Goal: Find specific page/section: Find specific page/section

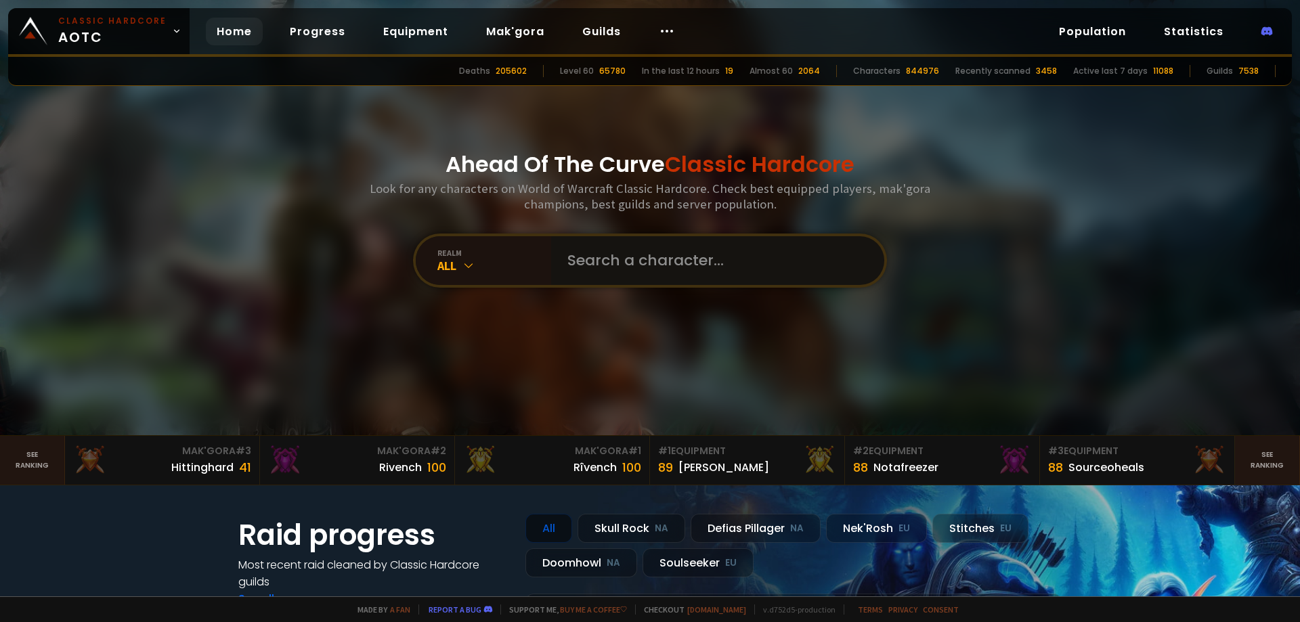
click at [570, 261] on input "text" at bounding box center [713, 260] width 309 height 49
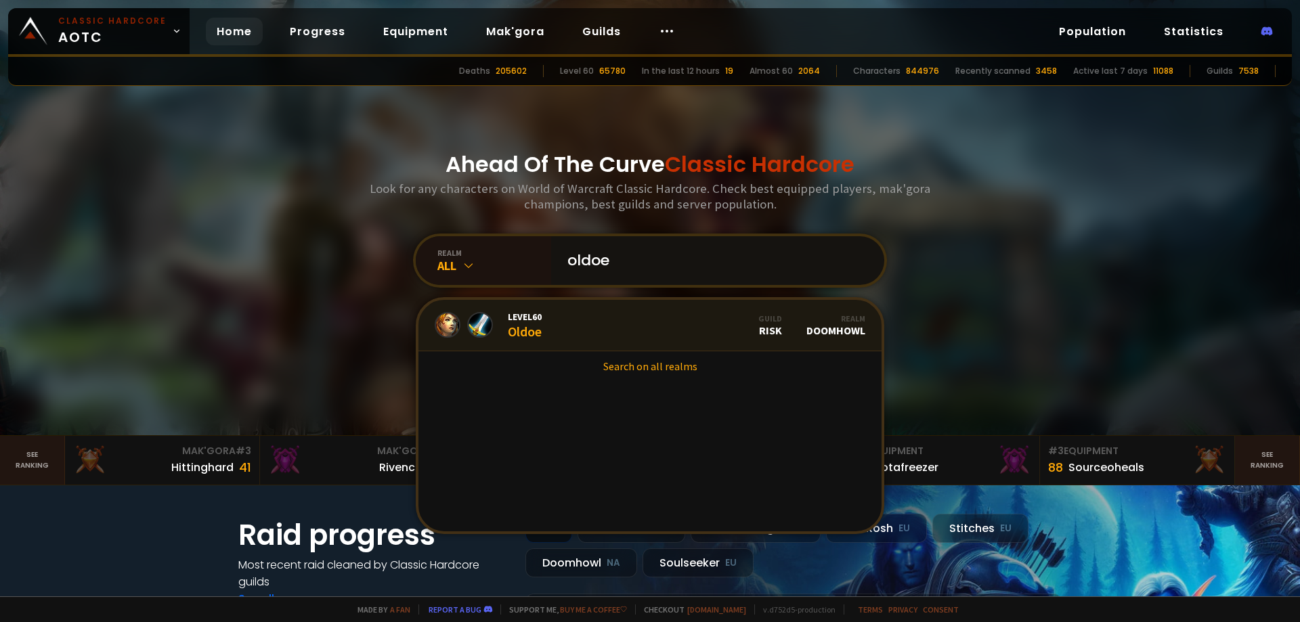
type input "oldoe"
click at [559, 318] on link "Level 60 Oldoe Guild Risk Realm Doomhowl" at bounding box center [650, 325] width 463 height 51
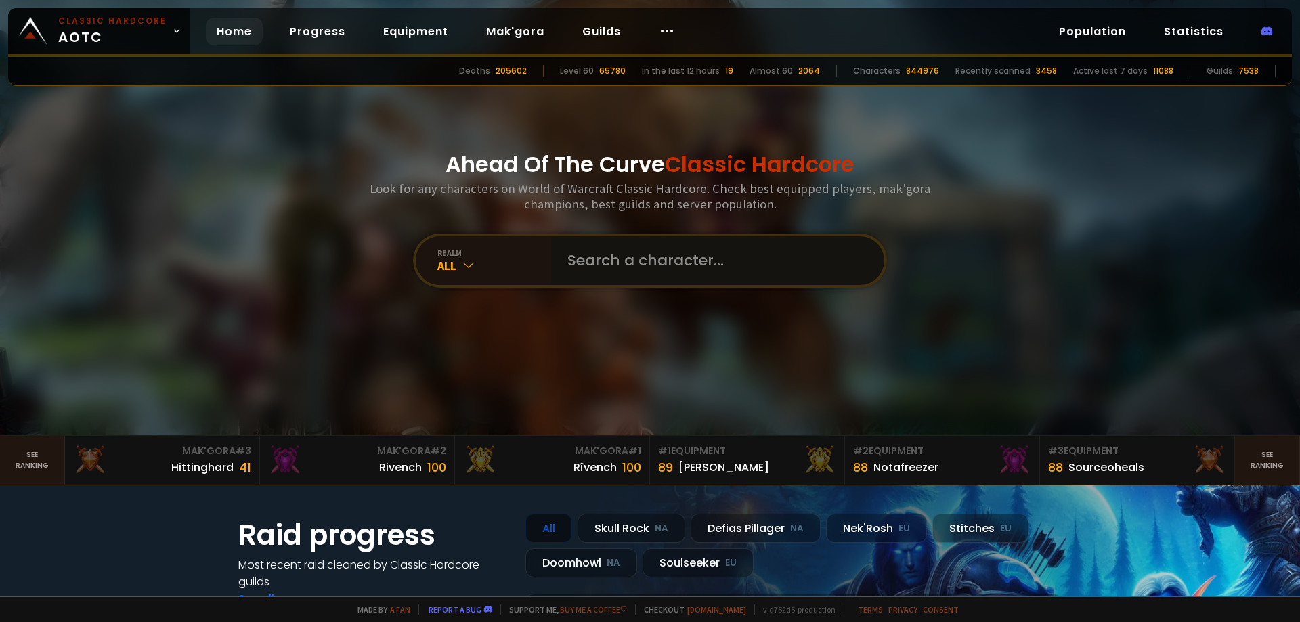
click at [593, 261] on input "text" at bounding box center [713, 260] width 309 height 49
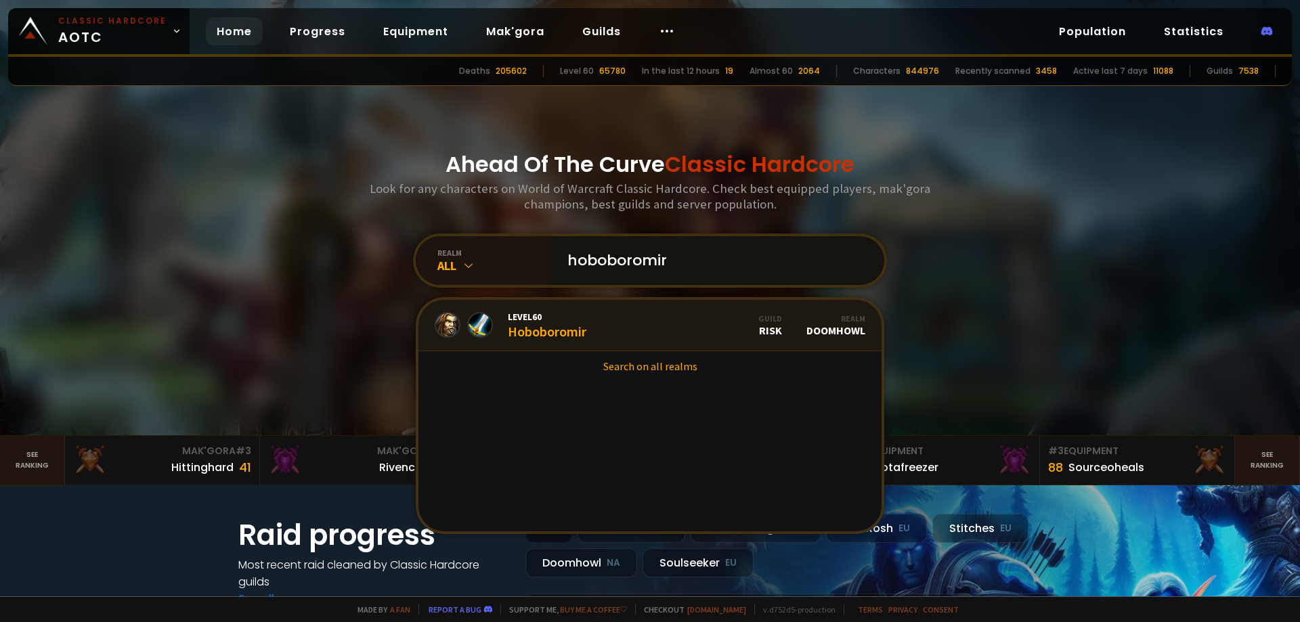
type input "hoboboromir"
click at [588, 315] on link "Level 60 Hoboboromir Guild Risk Realm Doomhowl" at bounding box center [650, 325] width 463 height 51
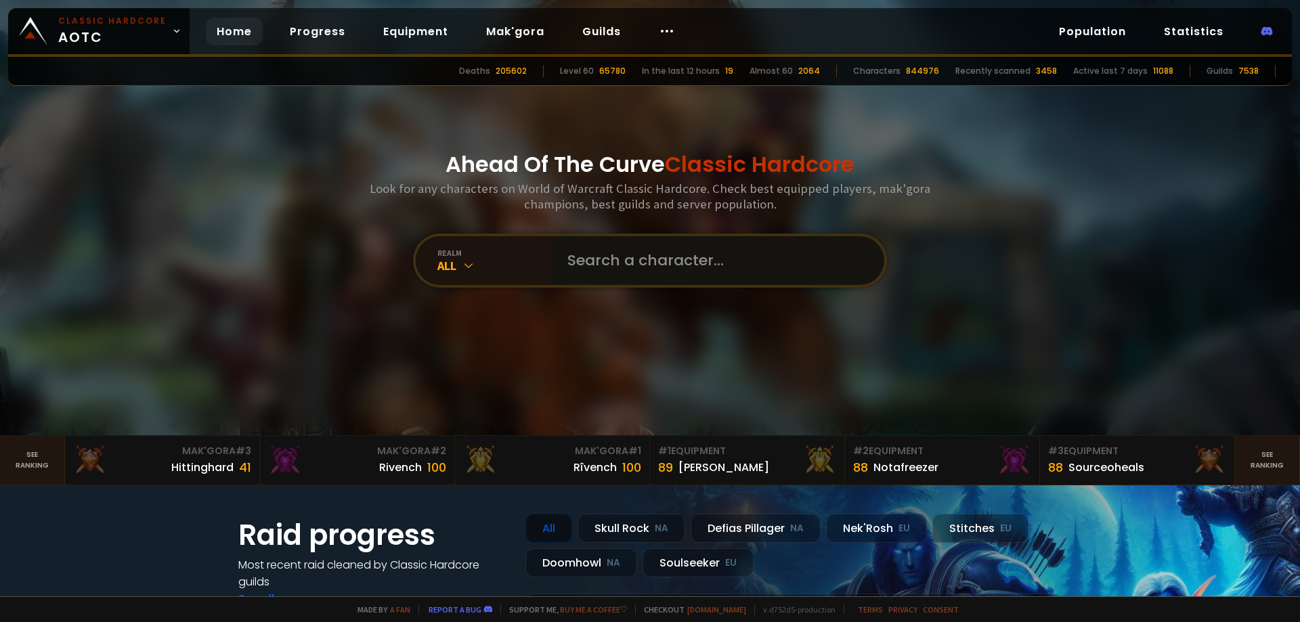
click at [587, 253] on input "text" at bounding box center [713, 260] width 309 height 49
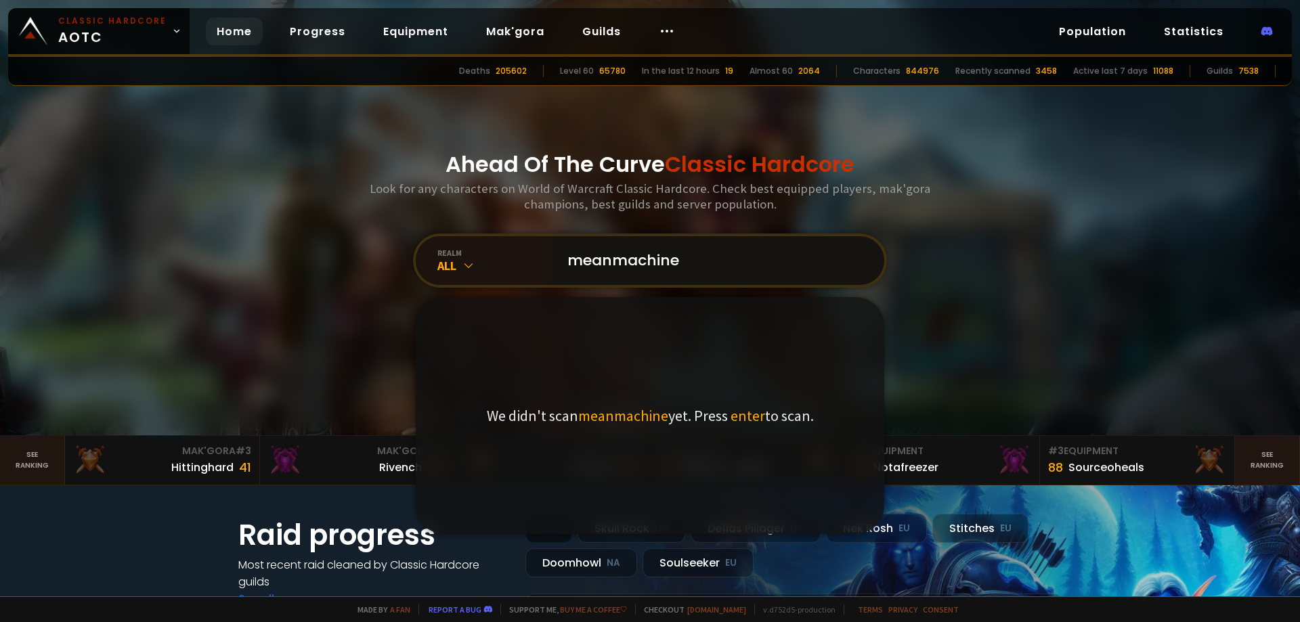
click at [666, 264] on input "meanmachine" at bounding box center [713, 260] width 309 height 49
drag, startPoint x: 658, startPoint y: 260, endPoint x: 456, endPoint y: 251, distance: 202.0
click at [464, 251] on div "realm All meanmachine We didn't scan meanmachine yet. Press enter to scan." at bounding box center [650, 261] width 474 height 54
paste input "Optionälz"
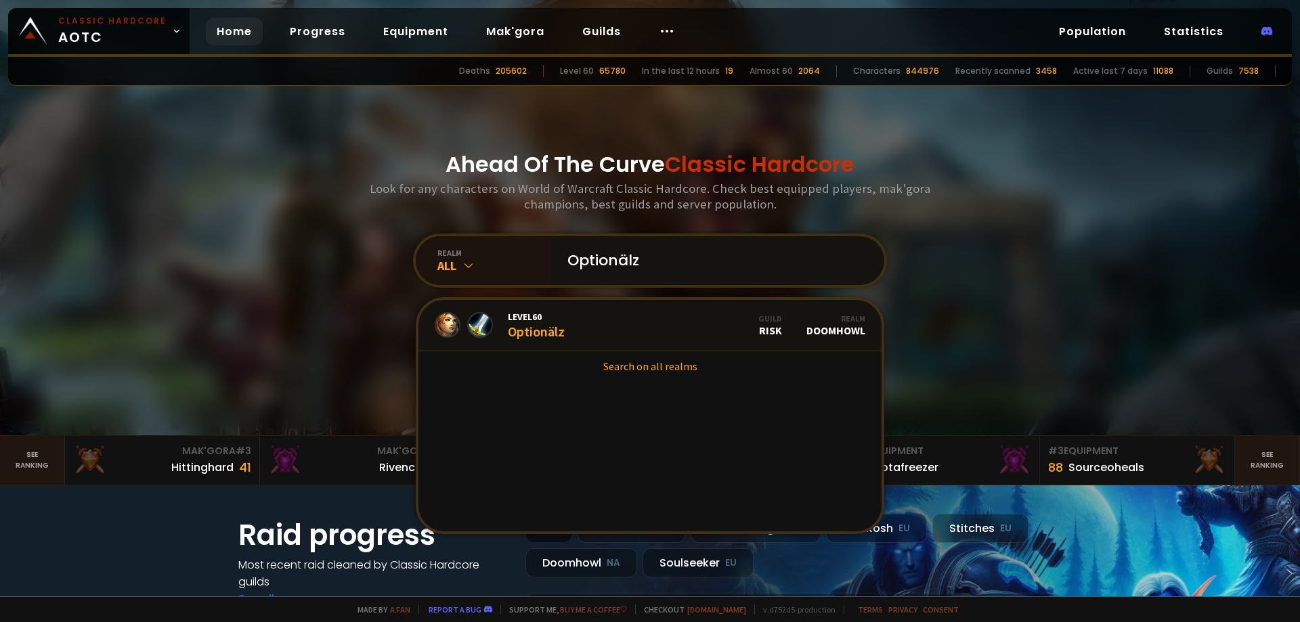
click at [600, 263] on input "Optionälz" at bounding box center [713, 260] width 309 height 49
drag, startPoint x: 695, startPoint y: 269, endPoint x: 463, endPoint y: 257, distance: 232.0
click at [470, 257] on div "realm All Optionälz Level 60 Optionälz Guild Risk Realm Doomhowl Search on all …" at bounding box center [650, 261] width 474 height 54
type input "pacchk"
